Goal: Transaction & Acquisition: Purchase product/service

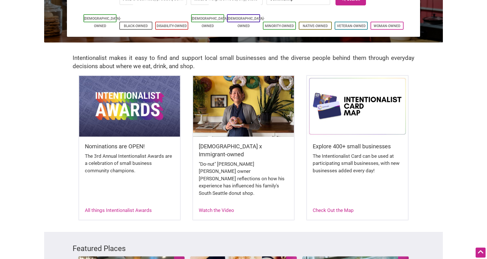
scroll to position [76, 0]
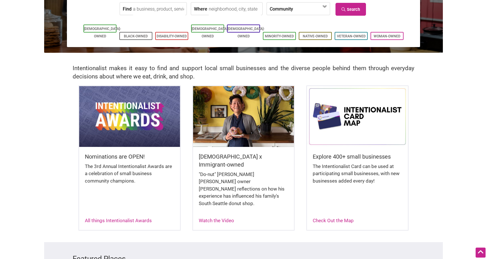
click at [353, 125] on img at bounding box center [357, 116] width 101 height 60
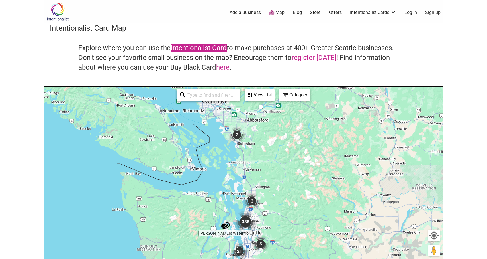
click at [190, 47] on link "Intentionalist Card" at bounding box center [199, 48] width 56 height 8
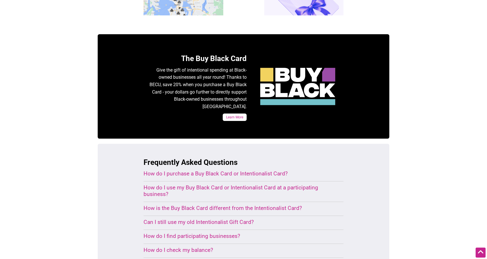
scroll to position [239, 0]
